Goal: Transaction & Acquisition: Purchase product/service

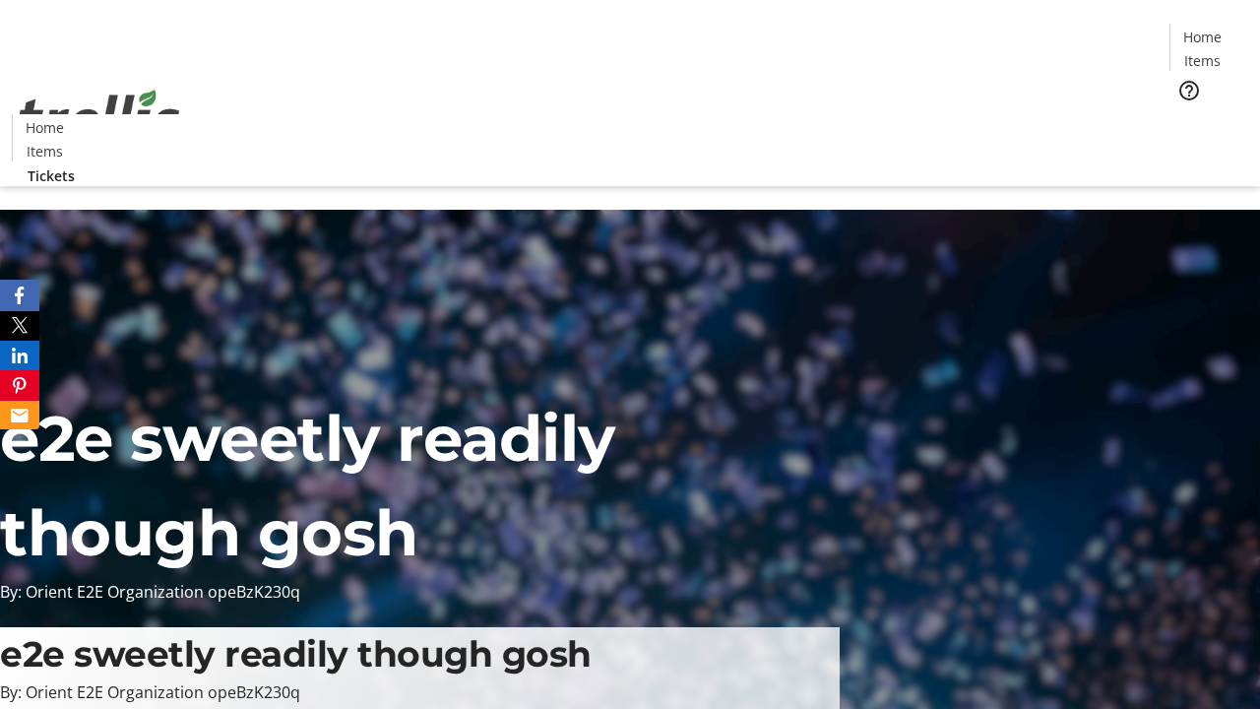
click at [1185, 114] on span "Tickets" at bounding box center [1208, 124] width 47 height 21
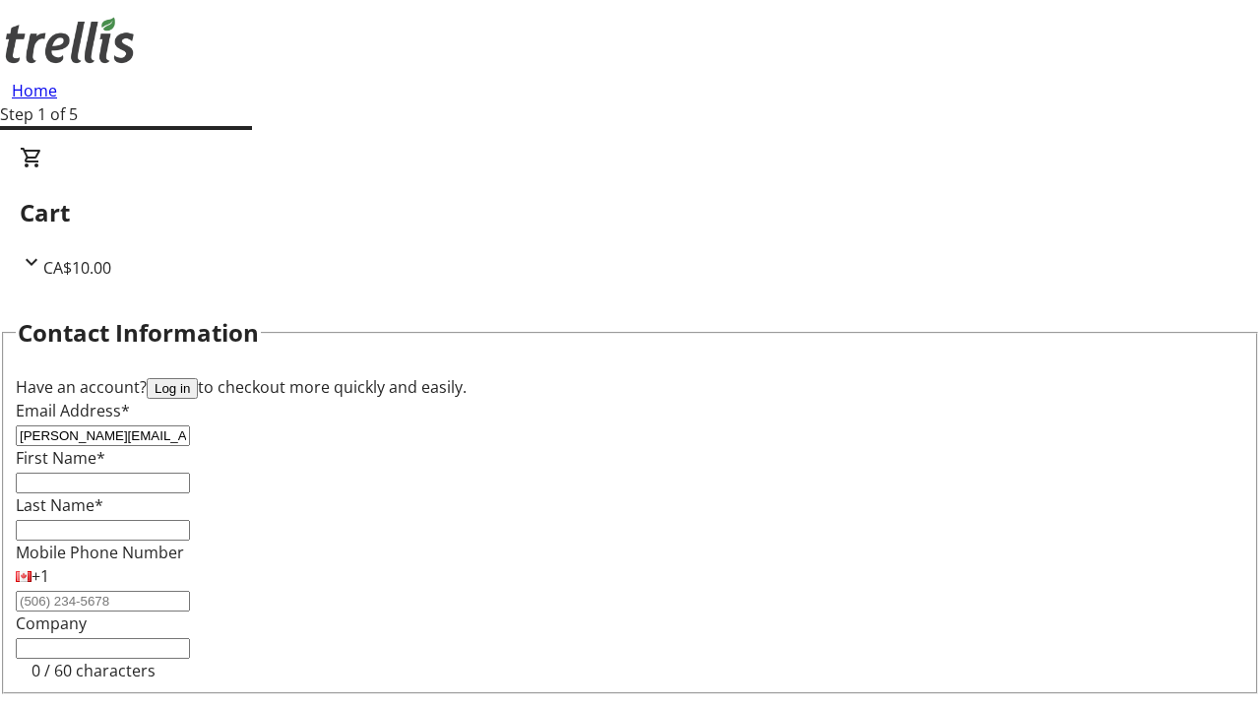
type input "[PERSON_NAME][EMAIL_ADDRESS][DOMAIN_NAME]"
type input "[PERSON_NAME]"
type input "Watsica"
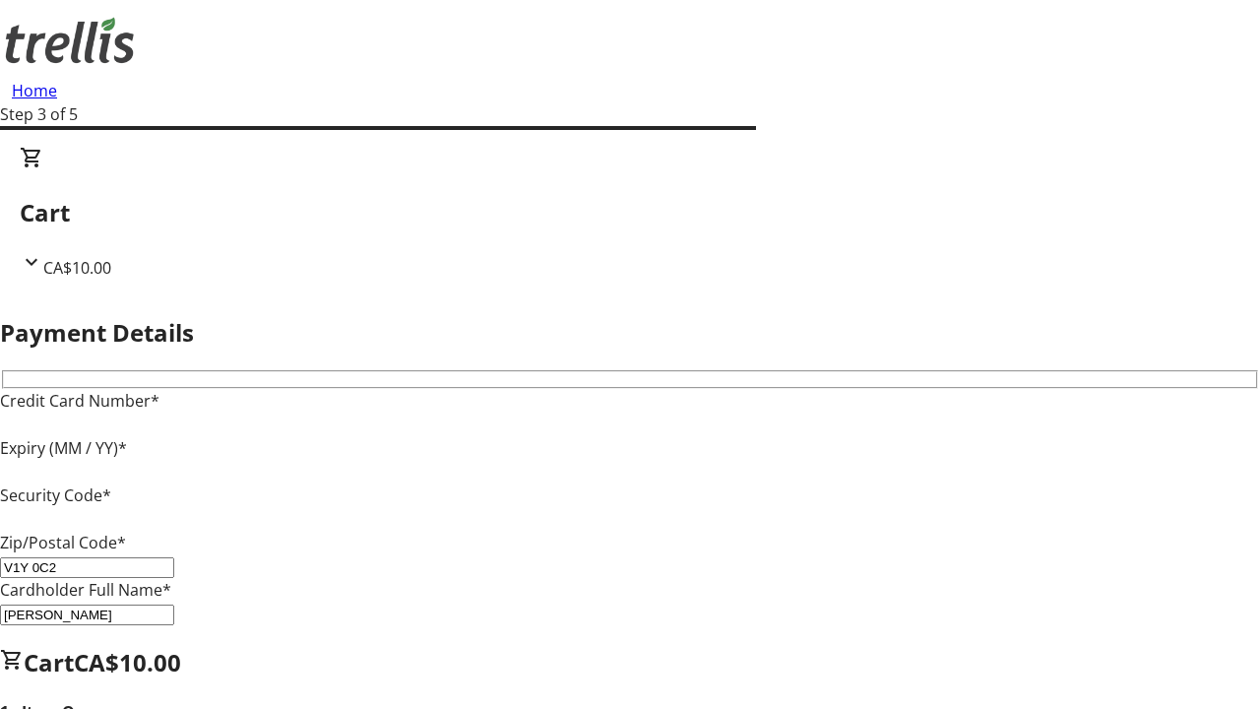
type input "V1Y 0C2"
